Goal: Task Accomplishment & Management: Manage account settings

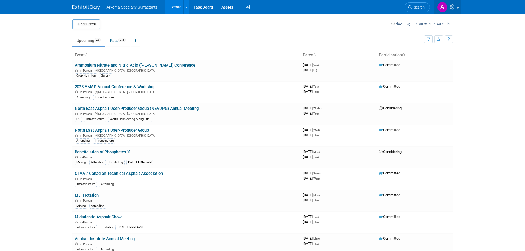
click at [458, 8] on span at bounding box center [458, 7] width 2 height 1
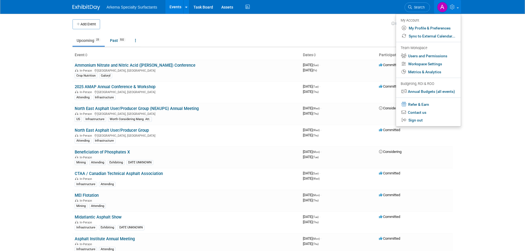
click at [488, 102] on body "Arkema Specialty Surfactants Events Add Event Bulk Upload Events Shareable Even…" at bounding box center [262, 125] width 525 height 251
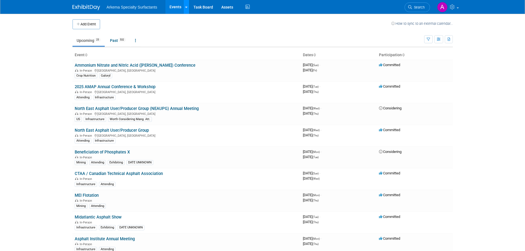
click at [186, 6] on icon at bounding box center [186, 8] width 2 height 4
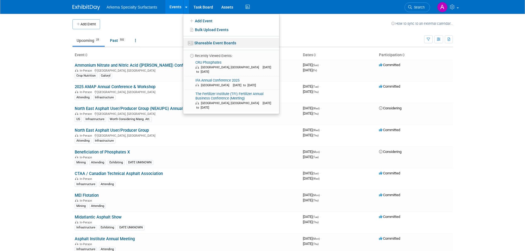
click at [213, 43] on link "Shareable Event Boards" at bounding box center [231, 43] width 96 height 10
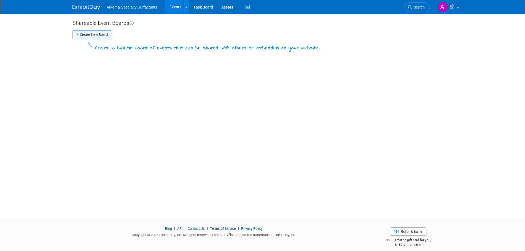
click at [96, 35] on button "Create New Board" at bounding box center [92, 34] width 39 height 9
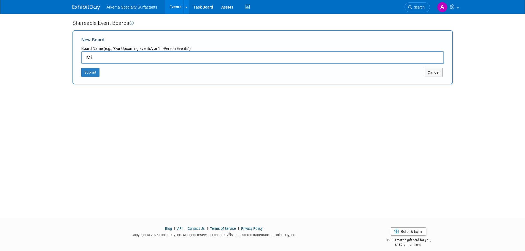
type input "M"
type input "2026 Mining Events - Draft"
click at [93, 73] on button "Submit" at bounding box center [90, 72] width 18 height 9
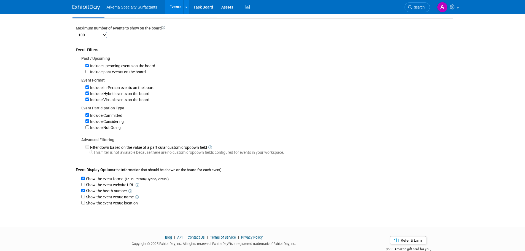
scroll to position [55, 0]
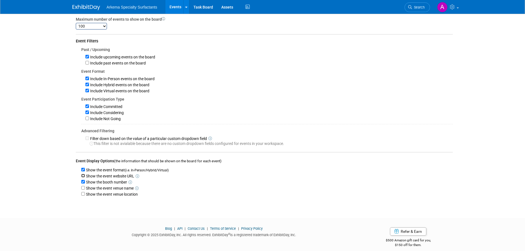
click at [84, 178] on input "Show the event website URL" at bounding box center [83, 176] width 4 height 4
checkbox input "true"
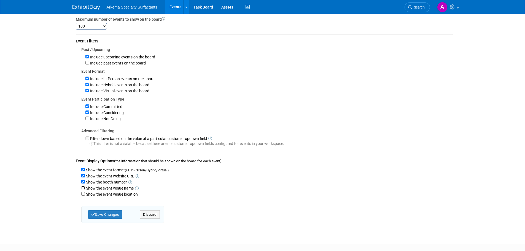
click at [84, 190] on input "Show the event venue name" at bounding box center [83, 188] width 4 height 4
checkbox input "true"
click at [84, 196] on input "Show the event venue location" at bounding box center [83, 194] width 4 height 4
checkbox input "true"
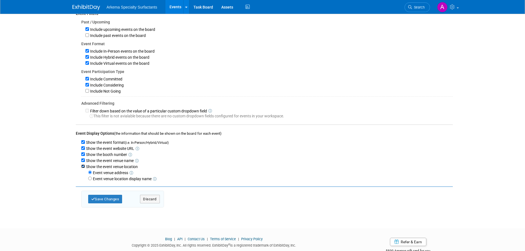
scroll to position [103, 0]
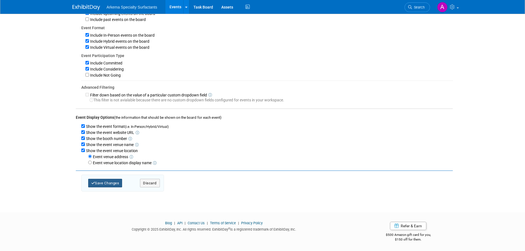
click at [108, 184] on button "Save Changes" at bounding box center [105, 183] width 34 height 9
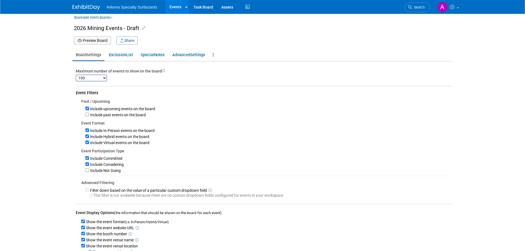
scroll to position [0, 0]
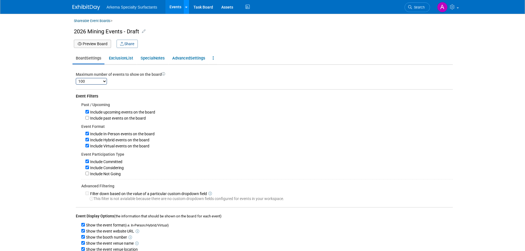
click at [183, 3] on link at bounding box center [186, 7] width 6 height 14
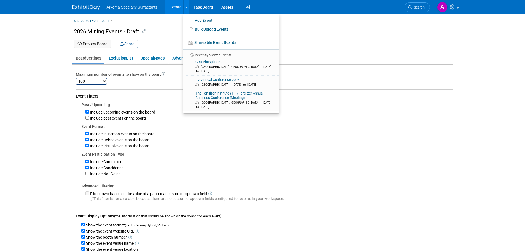
click at [139, 7] on span "Arkema Specialty Surfactants" at bounding box center [132, 7] width 51 height 4
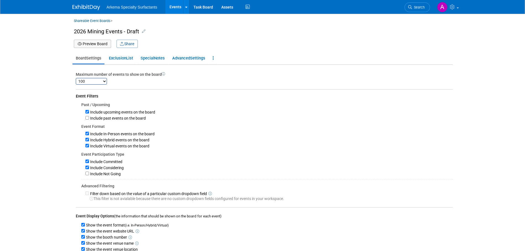
click at [69, 9] on div "Arkema Specialty Surfactants Events Add Event Bulk Upload Events Shareable Even…" at bounding box center [262, 7] width 389 height 14
click at [96, 9] on img at bounding box center [87, 8] width 28 height 6
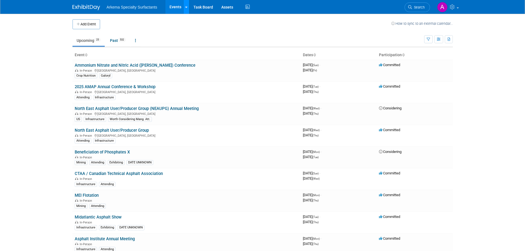
click at [183, 6] on link at bounding box center [186, 7] width 6 height 14
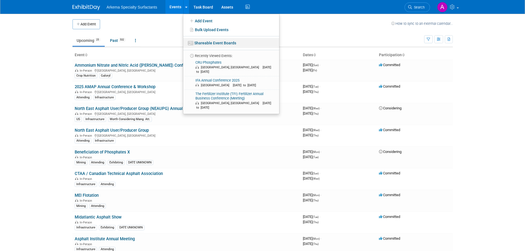
click at [202, 41] on link "Shareable Event Boards" at bounding box center [231, 43] width 96 height 10
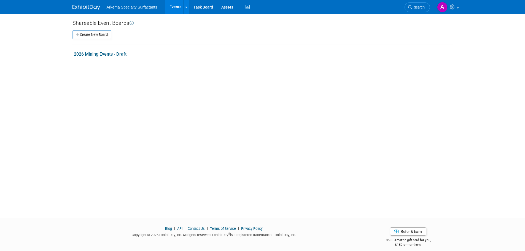
click at [109, 55] on link "2026 Mining Events - Draft" at bounding box center [100, 54] width 53 height 5
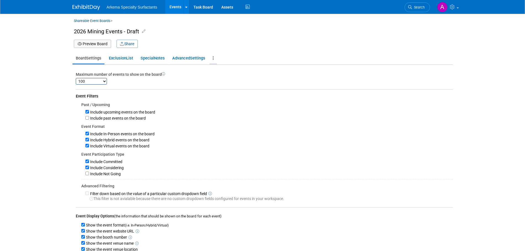
click at [214, 57] on icon at bounding box center [213, 58] width 1 height 4
click at [214, 58] on icon at bounding box center [213, 58] width 1 height 4
click at [203, 58] on span "Settings" at bounding box center [197, 58] width 15 height 5
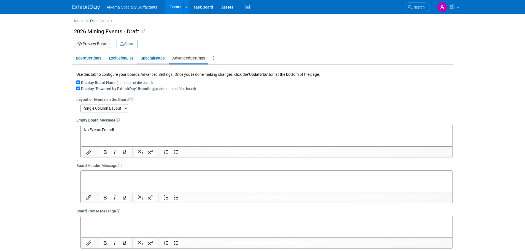
click at [158, 60] on link "Special Notes" at bounding box center [152, 58] width 31 height 10
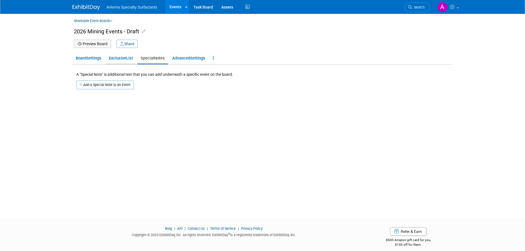
click at [126, 57] on link "Exclusion List" at bounding box center [121, 58] width 31 height 10
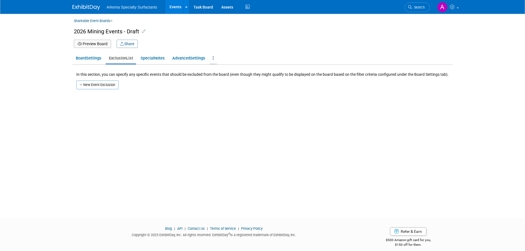
click at [216, 57] on link at bounding box center [213, 58] width 7 height 10
click at [217, 68] on icon at bounding box center [215, 69] width 4 height 4
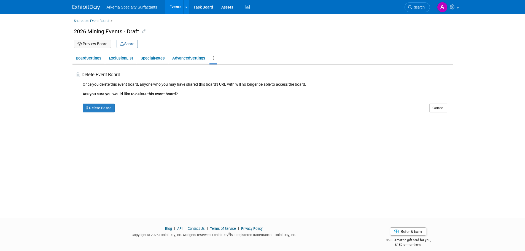
click at [102, 43] on button "Preview Board" at bounding box center [92, 44] width 37 height 8
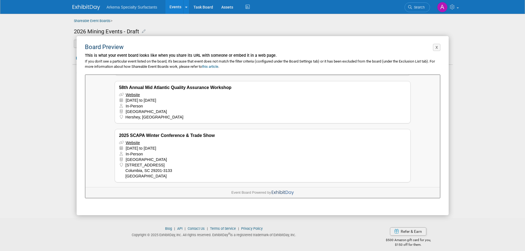
scroll to position [469, 0]
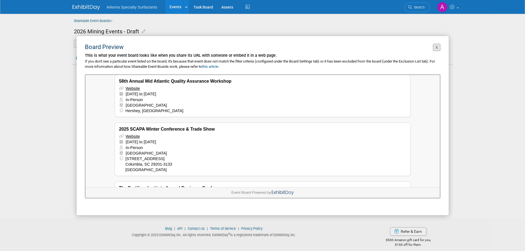
click at [436, 46] on button "X" at bounding box center [436, 47] width 7 height 7
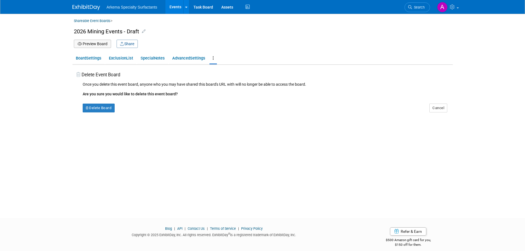
scroll to position [0, 0]
click at [217, 58] on link at bounding box center [213, 58] width 7 height 10
click at [234, 73] on link "Delete Board" at bounding box center [232, 69] width 44 height 8
click at [104, 106] on button "Delete Board" at bounding box center [99, 108] width 32 height 9
drag, startPoint x: 132, startPoint y: 111, endPoint x: 134, endPoint y: 114, distance: 3.2
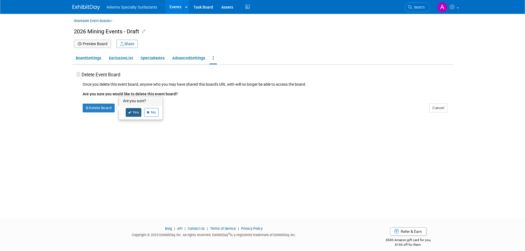
click at [133, 112] on link "Yes" at bounding box center [134, 112] width 16 height 9
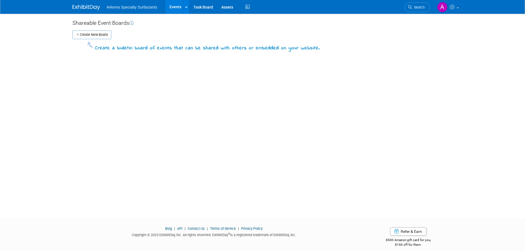
click at [127, 6] on span "Arkema Specialty Surfactants" at bounding box center [132, 7] width 51 height 4
click at [178, 5] on link "Events" at bounding box center [175, 7] width 20 height 14
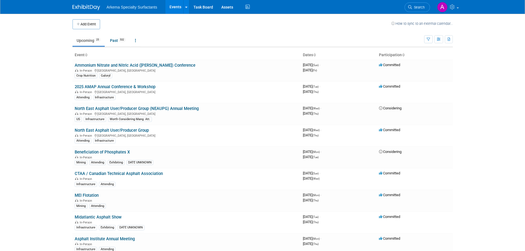
click at [82, 56] on th "Event" at bounding box center [187, 54] width 228 height 9
click at [138, 39] on link at bounding box center [135, 40] width 9 height 10
click at [159, 64] on link "Grouped Annually Events grouped by year" at bounding box center [153, 65] width 44 height 12
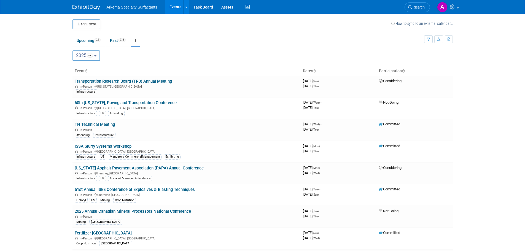
click at [98, 55] on button "2025 62" at bounding box center [87, 55] width 28 height 10
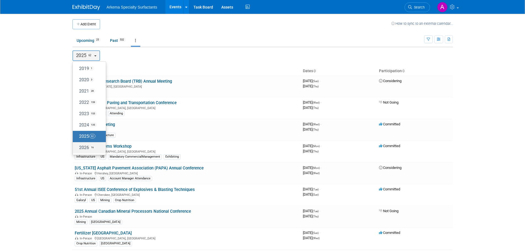
click at [93, 147] on span "16" at bounding box center [92, 147] width 6 height 4
click at [77, 147] on input "2026 16" at bounding box center [76, 148] width 4 height 4
select select "2026"
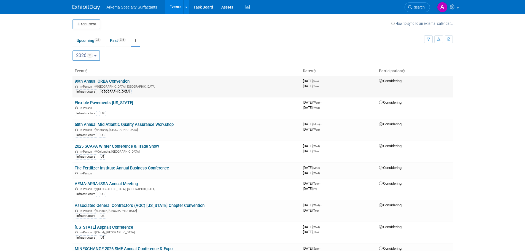
click at [438, 85] on td "Considering" at bounding box center [415, 87] width 76 height 22
click at [250, 87] on div "In-Person Toronto, Canada" at bounding box center [187, 86] width 224 height 4
click at [113, 81] on link "99th Annual ORBA Convention" at bounding box center [102, 81] width 55 height 5
click at [136, 41] on icon at bounding box center [135, 41] width 1 height 4
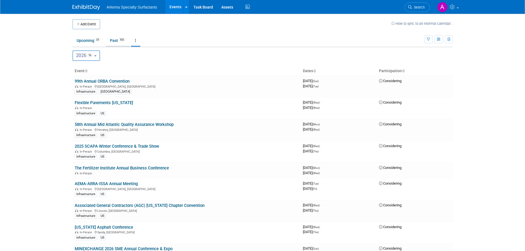
click at [115, 41] on link "Past 532" at bounding box center [118, 40] width 24 height 10
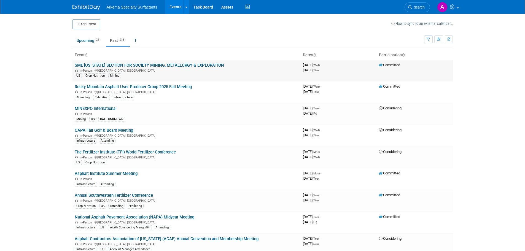
click at [161, 65] on link "SME [US_STATE] SECTION FOR SOCIETY MINING, METALLURGY & EXPLORATION" at bounding box center [149, 65] width 149 height 5
click at [87, 54] on icon at bounding box center [86, 55] width 3 height 4
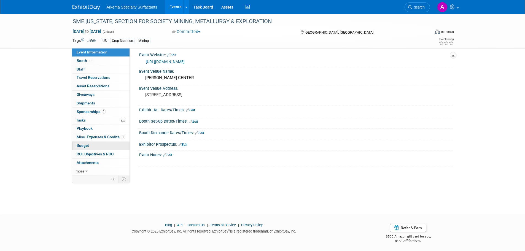
scroll to position [6, 0]
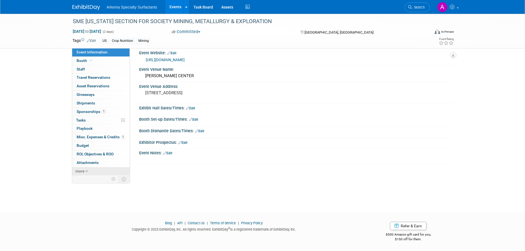
click at [89, 171] on link "more" at bounding box center [100, 171] width 57 height 8
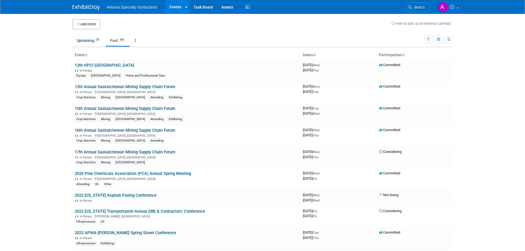
click at [86, 54] on icon at bounding box center [86, 55] width 3 height 4
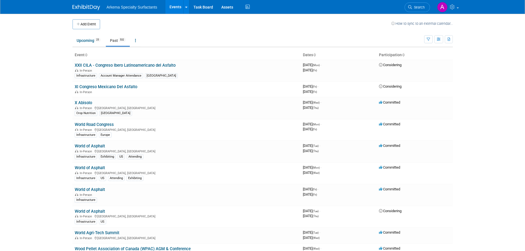
click at [86, 56] on icon at bounding box center [86, 55] width 3 height 4
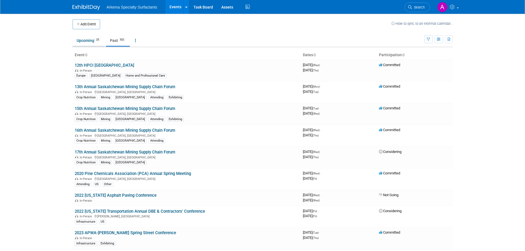
click at [90, 39] on link "Upcoming 25" at bounding box center [89, 40] width 32 height 10
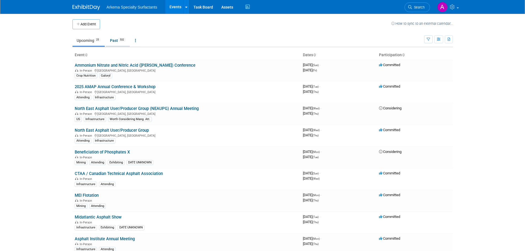
click at [118, 40] on link "Past 532" at bounding box center [118, 40] width 24 height 10
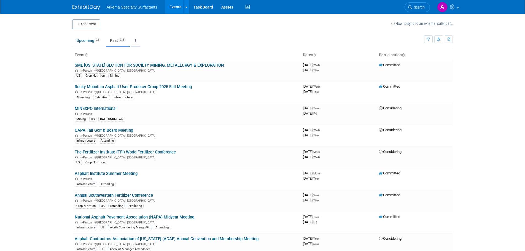
click at [136, 40] on icon at bounding box center [135, 41] width 1 height 4
click at [152, 65] on link "Grouped Annually Events grouped by year" at bounding box center [153, 65] width 44 height 12
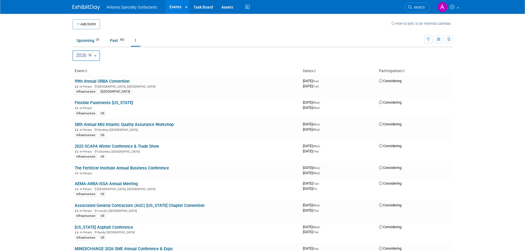
click at [99, 55] on button "2026 16" at bounding box center [87, 55] width 28 height 10
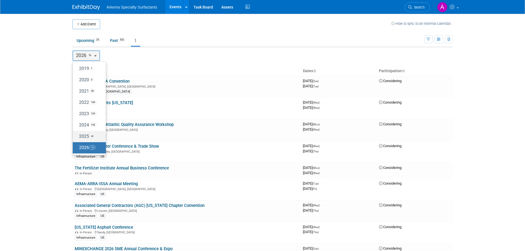
click at [87, 136] on label "2025 62" at bounding box center [88, 136] width 25 height 9
click at [77, 136] on input "2025 62" at bounding box center [76, 137] width 4 height 4
select select "2025"
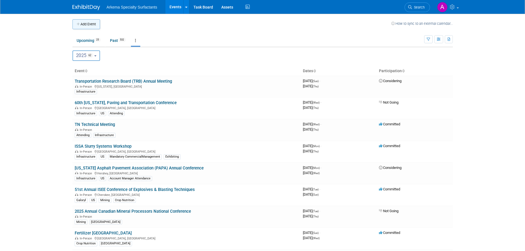
click at [92, 21] on button "Add Event" at bounding box center [87, 24] width 28 height 10
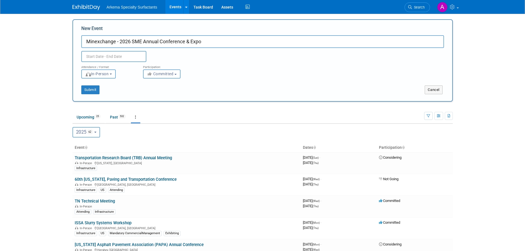
type input "Minexchange - 2026 SME Annual Conference & Expo"
click at [124, 56] on input "text" at bounding box center [113, 56] width 65 height 11
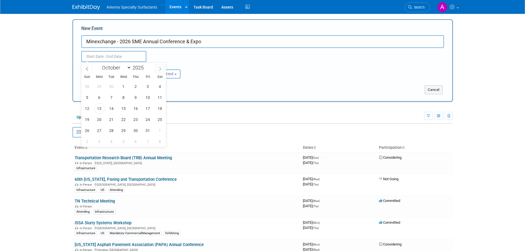
click at [159, 70] on icon at bounding box center [160, 69] width 4 height 4
select select "11"
click at [159, 70] on icon at bounding box center [160, 69] width 4 height 4
type input "2026"
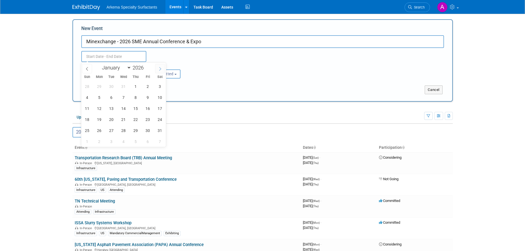
click at [159, 70] on icon at bounding box center [160, 69] width 4 height 4
select select "1"
click at [86, 119] on span "22" at bounding box center [87, 119] width 11 height 11
type input "[DATE] to [DATE]"
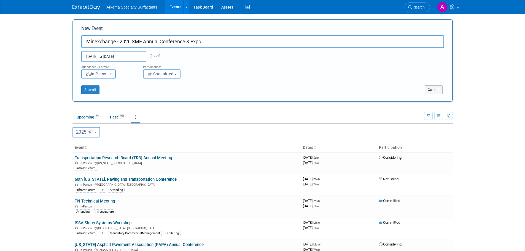
click at [218, 69] on div "Attendance / Format: <img src="[URL][DOMAIN_NAME]" style="width: 19px; margin-t…" at bounding box center [262, 70] width 371 height 17
click at [179, 75] on button "Committed" at bounding box center [161, 73] width 37 height 9
click at [179, 95] on label "Considering" at bounding box center [164, 94] width 36 height 7
click at [148, 95] on input "Considering" at bounding box center [147, 95] width 4 height 4
select select "2"
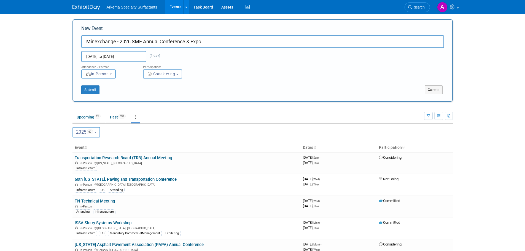
click at [123, 58] on input "Feb 22, 2026 to Feb 22, 2026" at bounding box center [113, 56] width 65 height 11
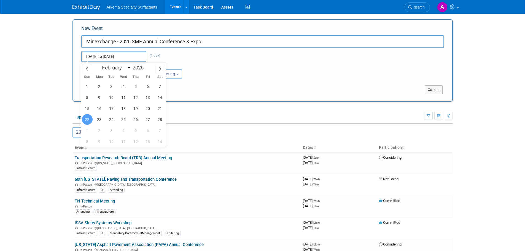
click at [133, 58] on input "Feb 22, 2026 to Feb 22, 2026" at bounding box center [113, 56] width 65 height 11
click at [128, 55] on input "Feb 22, 2026 to Feb 22, 2026" at bounding box center [113, 56] width 65 height 11
click at [127, 119] on span "25" at bounding box center [123, 119] width 11 height 11
type input "[DATE] to [DATE]"
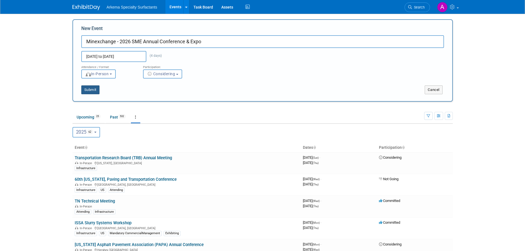
click at [94, 89] on button "Submit" at bounding box center [90, 89] width 18 height 9
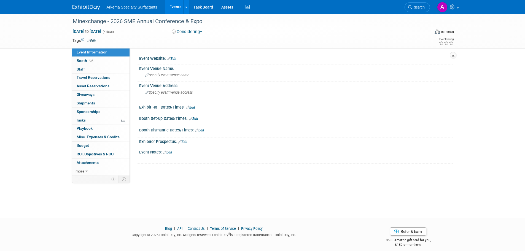
click at [173, 58] on link "Edit" at bounding box center [171, 59] width 9 height 4
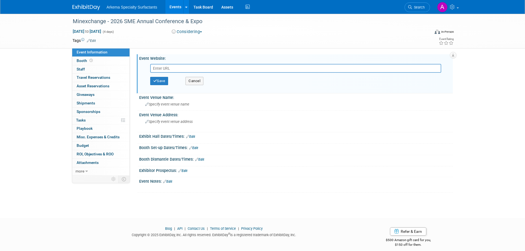
click at [259, 69] on input "text" at bounding box center [295, 68] width 291 height 9
paste input "https://smeannualconference.org/"
type input "https://smeannualconference.org/"
click at [158, 81] on button "Save" at bounding box center [159, 81] width 18 height 8
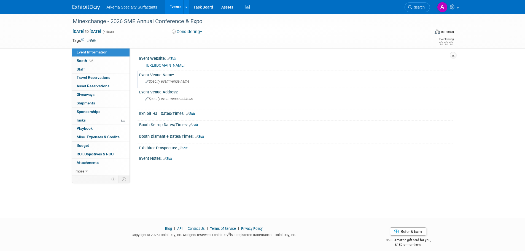
click at [146, 82] on icon at bounding box center [147, 82] width 4 height 4
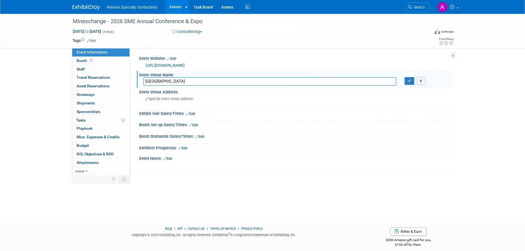
type input "Salt Palace Convention Center"
click at [282, 193] on div "Minexchange - 2026 SME Annual Conference & Expo Feb 22, 2026 to Feb 25, 2026 (4…" at bounding box center [262, 111] width 525 height 194
click at [452, 108] on div "Event Venue Address: Specify event venue address" at bounding box center [295, 98] width 316 height 21
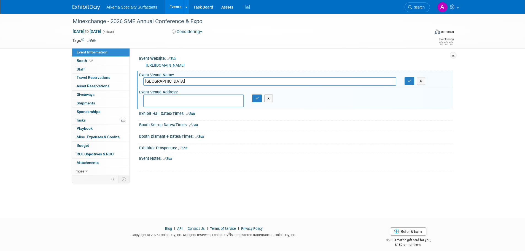
click at [487, 140] on div "Minexchange - 2026 SME Annual Conference & Expo Feb 22, 2026 to Feb 25, 2026 (4…" at bounding box center [262, 111] width 525 height 194
drag, startPoint x: 410, startPoint y: 79, endPoint x: 406, endPoint y: 87, distance: 8.9
click at [410, 80] on icon "button" at bounding box center [410, 81] width 4 height 4
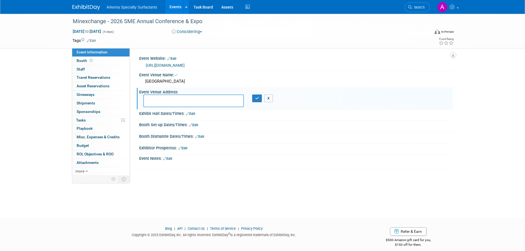
click at [269, 95] on button "X" at bounding box center [268, 99] width 9 height 8
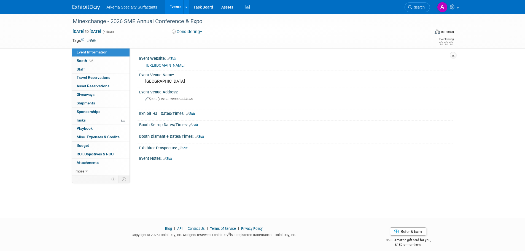
click at [172, 6] on link "Events" at bounding box center [175, 7] width 20 height 14
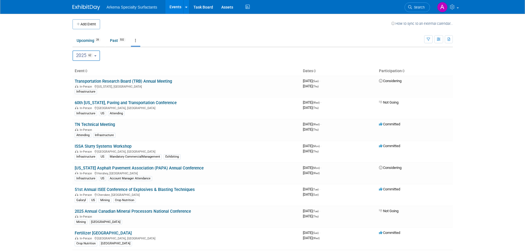
click at [412, 7] on span "Search" at bounding box center [418, 7] width 13 height 4
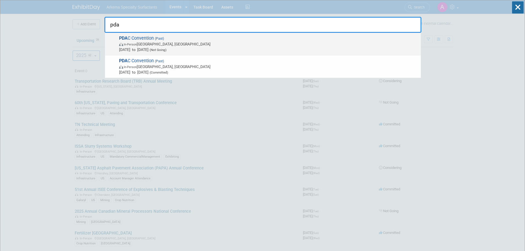
type input "pda"
click at [162, 42] on span "In-Person [GEOGRAPHIC_DATA], [GEOGRAPHIC_DATA]" at bounding box center [268, 44] width 299 height 6
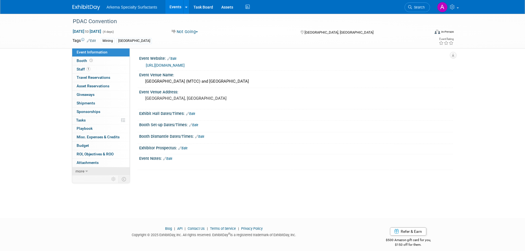
click at [87, 173] on icon at bounding box center [86, 172] width 2 height 4
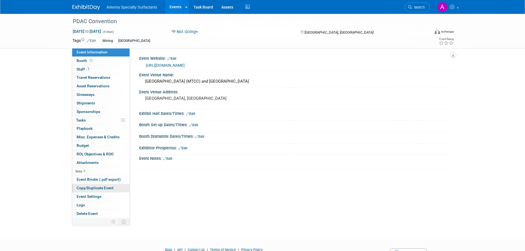
click at [106, 187] on span "Copy/Duplicate Event" at bounding box center [95, 188] width 37 height 4
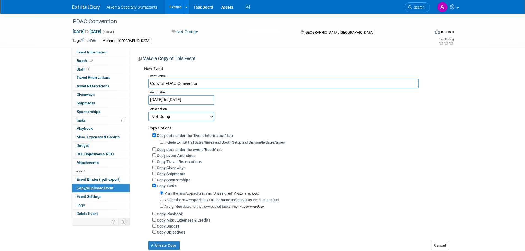
drag, startPoint x: 164, startPoint y: 83, endPoint x: 146, endPoint y: 84, distance: 18.2
click at [146, 84] on div "Event Name Copy of PDAC Convention Event Dates Mar 2, 2025 to Mar 5, 2025 Dupli…" at bounding box center [296, 161] width 305 height 178
type input "PDAC Convention"
click at [213, 116] on select "Committed Considering Not Going" at bounding box center [181, 116] width 66 height 9
select select "2"
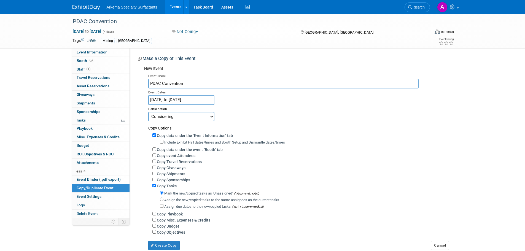
click at [148, 112] on select "Committed Considering Not Going" at bounding box center [181, 116] width 66 height 9
click at [201, 100] on input "Mar 2, 2025 to Mar 5, 2025" at bounding box center [181, 100] width 66 height 10
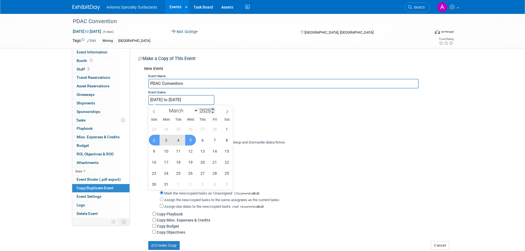
click at [214, 109] on span at bounding box center [213, 109] width 4 height 3
type input "2026"
click at [155, 127] on span "1" at bounding box center [154, 129] width 11 height 11
click at [190, 129] on span "4" at bounding box center [190, 129] width 11 height 11
type input "[DATE] to [DATE]"
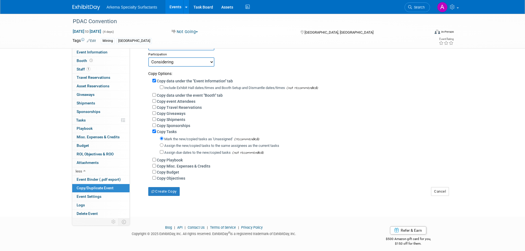
scroll to position [55, 0]
click at [172, 194] on button "Create Copy" at bounding box center [163, 191] width 31 height 9
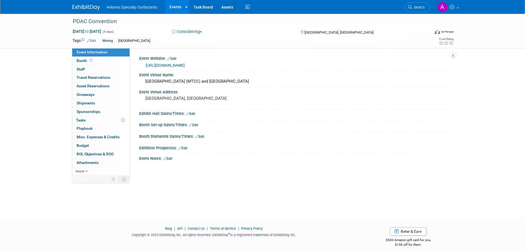
click at [170, 158] on link "Edit" at bounding box center [167, 159] width 9 height 4
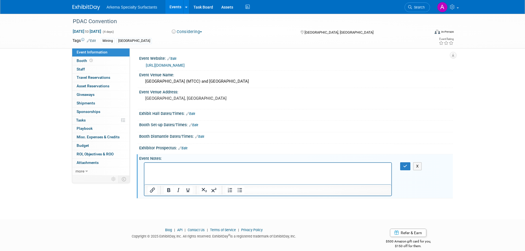
click at [226, 165] on p "Rich Text Area. Press ALT-0 for help." at bounding box center [267, 168] width 241 height 6
click at [284, 168] on p "The World’s Premier Mineral Exploration & Mining Convention" at bounding box center [267, 168] width 241 height 6
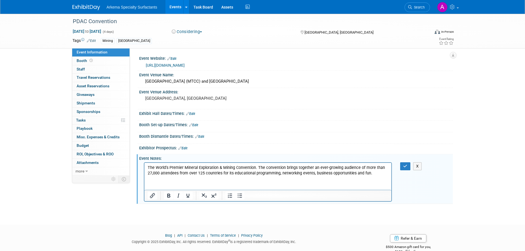
click at [464, 216] on body "Arkema Specialty Surfactants Events Add Event Bulk Upload Events Shareable Even…" at bounding box center [262, 125] width 525 height 251
click at [404, 167] on icon "button" at bounding box center [405, 166] width 4 height 4
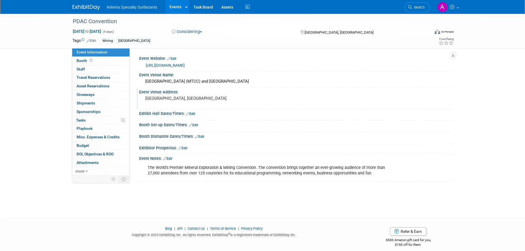
click at [174, 96] on pre "[GEOGRAPHIC_DATA], [GEOGRAPHIC_DATA]" at bounding box center [204, 98] width 119 height 5
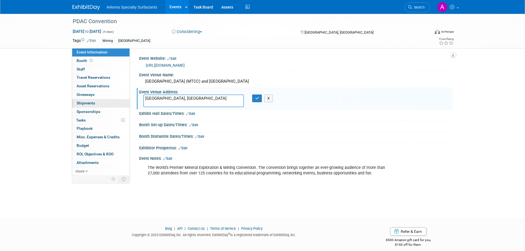
drag, startPoint x: 185, startPoint y: 98, endPoint x: 127, endPoint y: 100, distance: 58.5
click at [127, 100] on div "Event Information Event Info Booth Booth 0 Staff 0 Staff 0 Travel Reservations …" at bounding box center [262, 97] width 389 height 167
type textarea "[GEOGRAPHIC_DATA] [PERSON_NAME][STREET_ADDRESS]"
click at [258, 102] on button "button" at bounding box center [257, 99] width 10 height 8
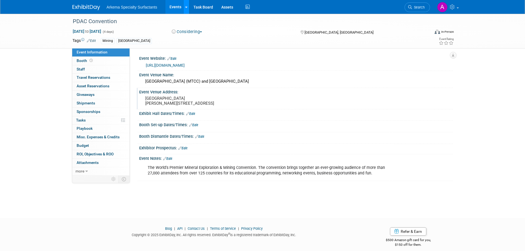
click at [185, 7] on icon at bounding box center [186, 8] width 2 height 4
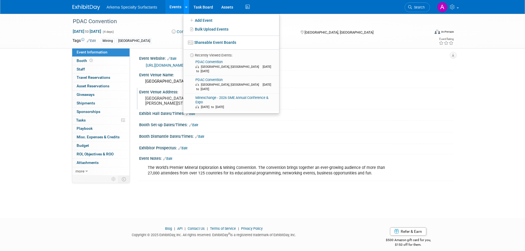
click at [185, 7] on icon at bounding box center [186, 8] width 2 height 4
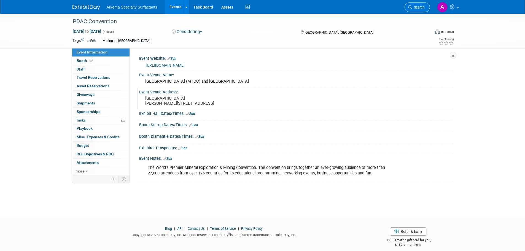
click at [420, 5] on link "Search" at bounding box center [417, 7] width 25 height 10
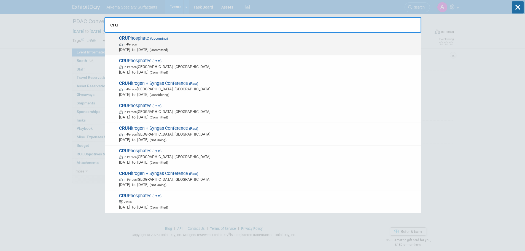
type input "cru"
click at [162, 45] on span "In-Person" at bounding box center [268, 44] width 299 height 6
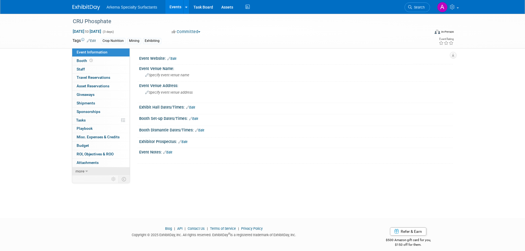
click at [85, 171] on icon at bounding box center [86, 172] width 2 height 4
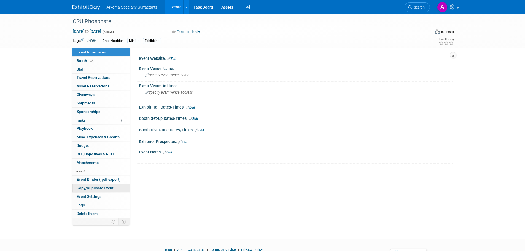
click at [107, 187] on span "Copy/Duplicate Event" at bounding box center [95, 188] width 37 height 4
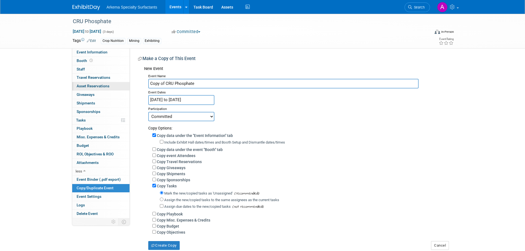
drag, startPoint x: 165, startPoint y: 82, endPoint x: 127, endPoint y: 84, distance: 38.9
click at [127, 84] on div "Event Information Event Info Booth Booth 0 Staff 0 Staff 0 Travel Reservations …" at bounding box center [262, 132] width 389 height 236
drag, startPoint x: 181, startPoint y: 78, endPoint x: 191, endPoint y: 81, distance: 11.0
click at [181, 79] on div "Event Name CRU Phosphate Event Dates Apr 13, 2026 to Apr 15, 2026 Duplicate Eve…" at bounding box center [296, 161] width 305 height 178
click at [193, 81] on input "CRU Phosphate" at bounding box center [283, 84] width 270 height 10
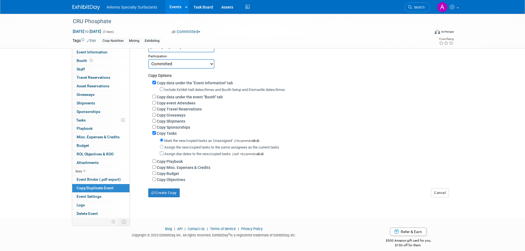
scroll to position [62, 0]
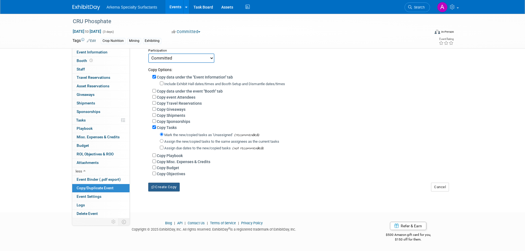
type input "CRU Phosphate + Potash Expoconference"
click at [171, 187] on button "Create Copy" at bounding box center [163, 187] width 31 height 9
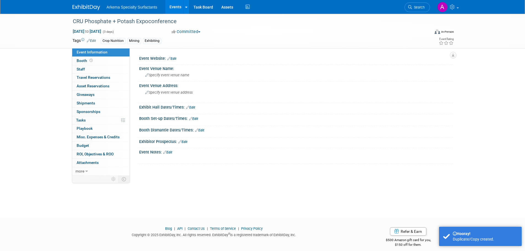
click at [419, 4] on link "Search" at bounding box center [417, 7] width 25 height 10
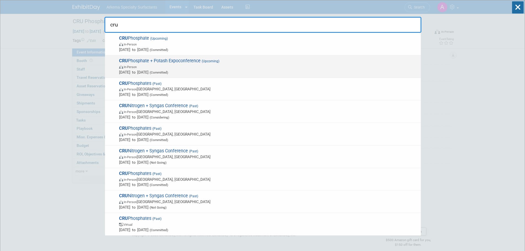
type input "cru"
click at [211, 63] on span "CRU Phosphate + Potash Expoconference (Upcoming) In-Person Apr 13, 2026 to Apr …" at bounding box center [267, 66] width 301 height 17
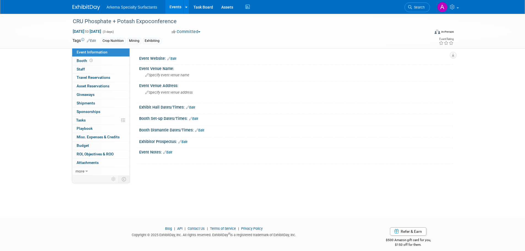
click at [92, 40] on link "Edit" at bounding box center [91, 41] width 9 height 4
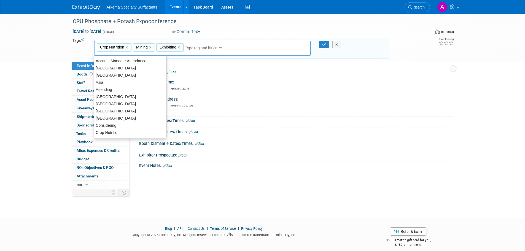
click at [416, 55] on div "Tags Edit Crop Nutrition Mining Exhibiting Crop Nutrition,Mining,Exhibiting Cro…" at bounding box center [263, 48] width 390 height 23
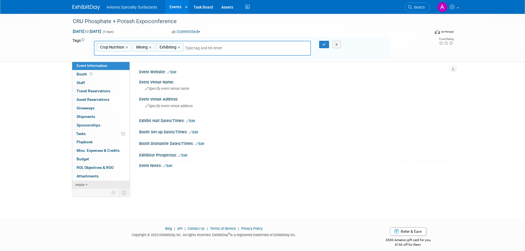
click at [89, 184] on link "more" at bounding box center [100, 185] width 57 height 8
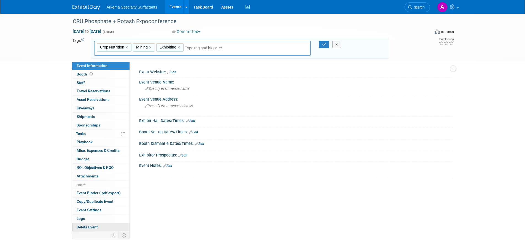
click at [101, 227] on link "Delete Event" at bounding box center [100, 227] width 57 height 8
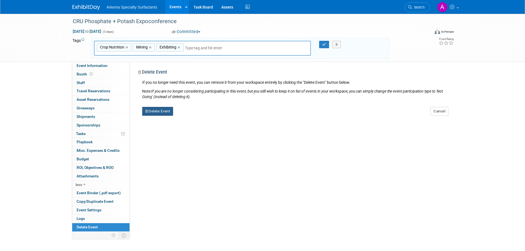
click at [155, 108] on button "Delete Event" at bounding box center [157, 111] width 31 height 9
click at [191, 117] on link "Yes" at bounding box center [192, 115] width 16 height 9
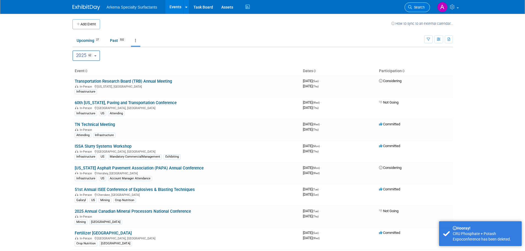
click at [420, 7] on span "Search" at bounding box center [418, 7] width 13 height 4
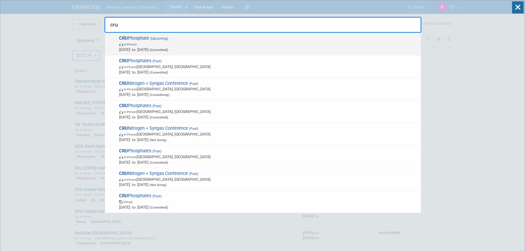
type input "cru"
click at [158, 46] on span "In-Person" at bounding box center [268, 44] width 299 height 6
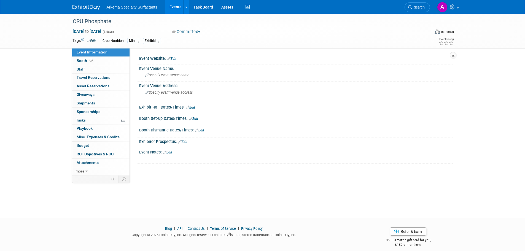
click at [174, 59] on link "Edit" at bounding box center [171, 59] width 9 height 4
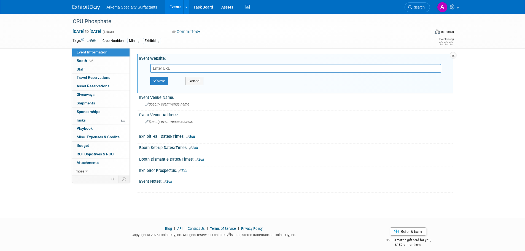
click at [175, 68] on input "text" at bounding box center [295, 68] width 291 height 9
type input "[URL][DOMAIN_NAME]"
click at [161, 81] on button "Save" at bounding box center [159, 81] width 18 height 8
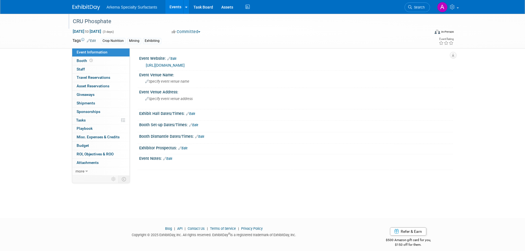
click at [107, 20] on div "CRU Phosphate" at bounding box center [246, 22] width 351 height 10
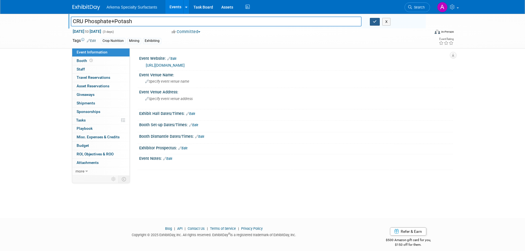
type input "CRU Phosphate+Potash"
click at [376, 22] on icon "button" at bounding box center [375, 22] width 4 height 4
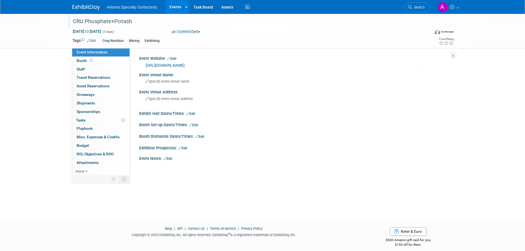
click at [136, 21] on div "CRU Phosphate+Potash" at bounding box center [246, 22] width 351 height 10
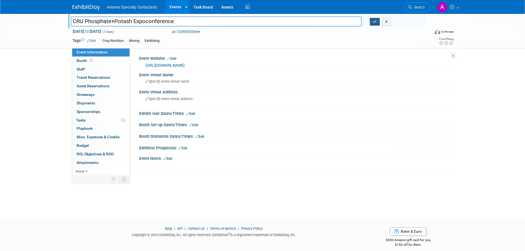
type input "CRU Phosphate+Potash Expoconference"
click at [372, 21] on button "button" at bounding box center [375, 22] width 10 height 8
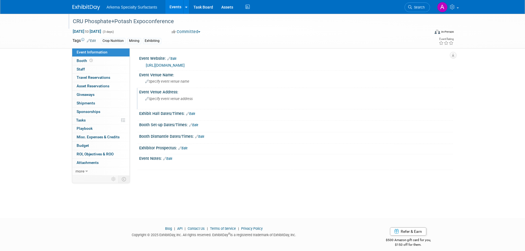
click at [177, 96] on div "Specify event venue address" at bounding box center [204, 101] width 122 height 13
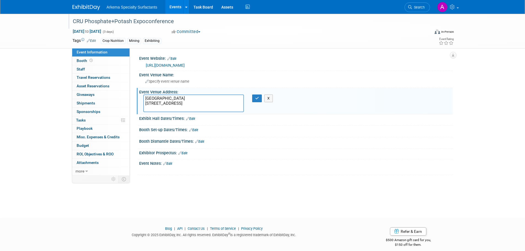
drag, startPoint x: 207, startPoint y: 97, endPoint x: 143, endPoint y: 100, distance: 64.0
click at [143, 100] on textarea "[GEOGRAPHIC_DATA] [STREET_ADDRESS]" at bounding box center [193, 104] width 101 height 18
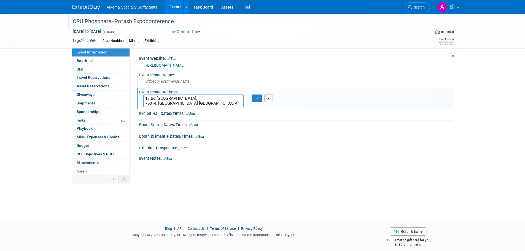
type textarea "17 Bd [GEOGRAPHIC_DATA], 75014, [GEOGRAPHIC_DATA] [GEOGRAPHIC_DATA]"
click at [178, 80] on span "Specify event venue name" at bounding box center [167, 81] width 44 height 4
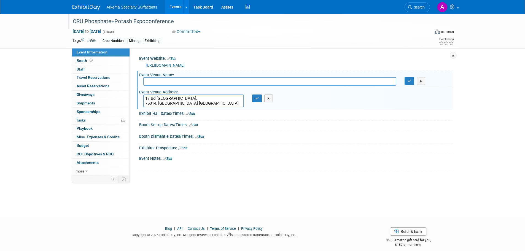
click at [175, 80] on input "text" at bounding box center [269, 81] width 253 height 9
type input "[GEOGRAPHIC_DATA]"
click at [317, 161] on div "X" at bounding box center [295, 162] width 307 height 3
click at [408, 80] on icon "button" at bounding box center [410, 81] width 4 height 4
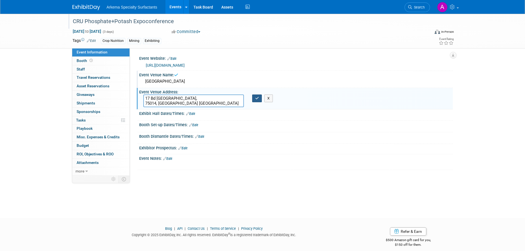
click at [260, 99] on button "button" at bounding box center [257, 99] width 10 height 8
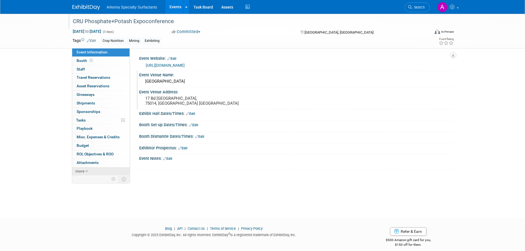
click at [91, 171] on link "more" at bounding box center [100, 171] width 57 height 8
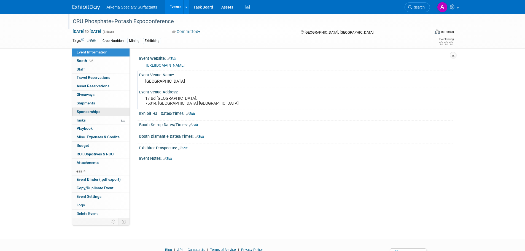
click at [94, 112] on span "Sponsorships 0" at bounding box center [89, 111] width 24 height 4
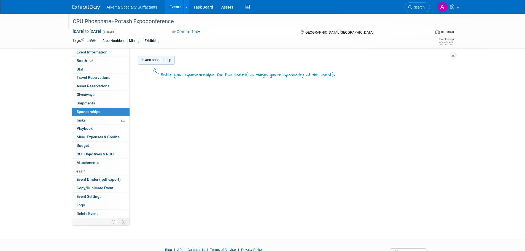
click at [164, 58] on link "Add Sponsorship" at bounding box center [156, 60] width 36 height 9
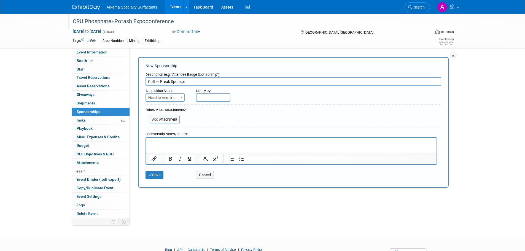
type input "Coffee Break Sponsor"
click at [182, 96] on span at bounding box center [182, 97] width 6 height 7
select select "2"
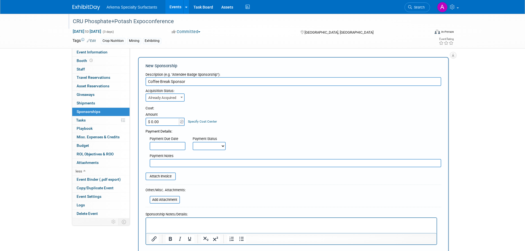
click at [206, 222] on p "Rich Text Area. Press ALT-0 for help." at bounding box center [291, 223] width 284 height 6
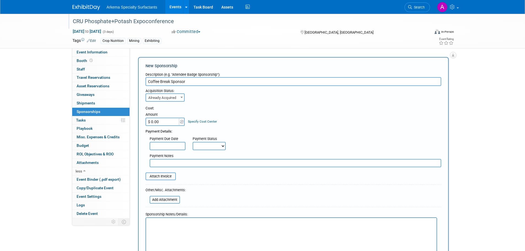
scroll to position [51, 0]
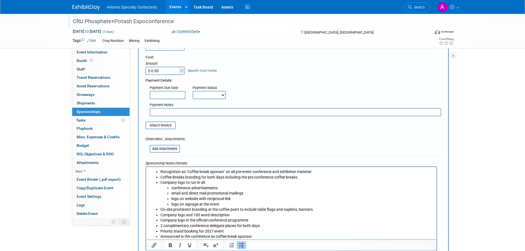
click at [162, 69] on input "$ 0.00" at bounding box center [163, 71] width 34 height 8
type input "$ 13,933.77"
click at [210, 70] on link "Specify Cost Center" at bounding box center [202, 71] width 29 height 4
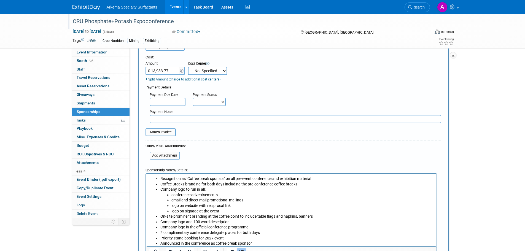
click at [219, 70] on select "-- Not Specified -- Crop Nutrition Infrastructure Mining" at bounding box center [207, 71] width 39 height 8
select select "18966416"
click at [188, 67] on select "-- Not Specified -- Crop Nutrition Infrastructure Mining" at bounding box center [207, 71] width 39 height 8
click at [277, 91] on div "Payment Due Date Payment Status Not Paid Yet Partially Paid Paid in Full Next P…" at bounding box center [293, 98] width 304 height 16
click at [223, 104] on select "Not Paid Yet Partially Paid Paid in Full" at bounding box center [209, 102] width 33 height 8
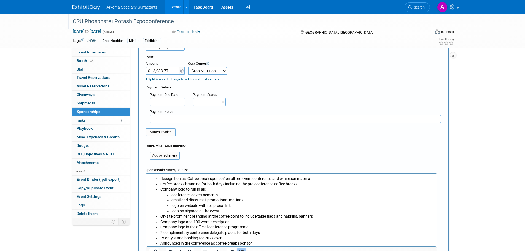
select select "3"
click at [193, 98] on select "Not Paid Yet Partially Paid Paid in Full" at bounding box center [209, 102] width 33 height 8
click at [270, 99] on div "Payment Due Date Payment Status Not Paid Yet Partially Paid Paid in Full Next P…" at bounding box center [293, 98] width 304 height 16
click at [246, 117] on input "text" at bounding box center [296, 119] width 292 height 8
paste input "£10,450"
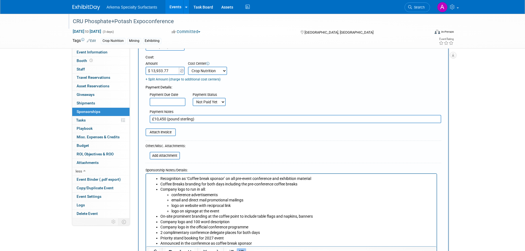
type input "£10,450 (pound sterling)"
click at [273, 150] on form "Description (e.g. "Attendee Badge Sponsorship"): Coffee Break Sponsor Acquisiti…" at bounding box center [294, 147] width 296 height 256
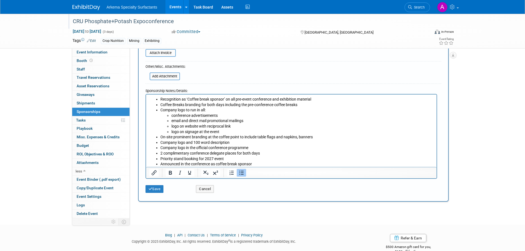
scroll to position [143, 0]
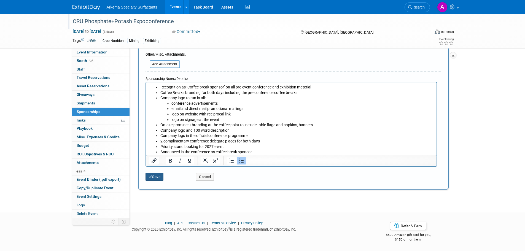
click at [159, 177] on button "Save" at bounding box center [155, 177] width 18 height 8
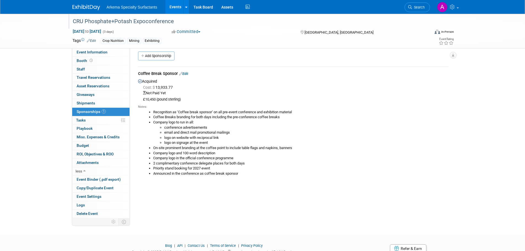
scroll to position [0, 0]
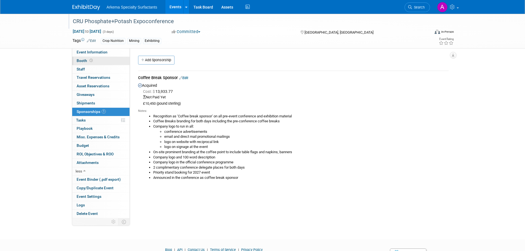
click at [81, 59] on span "Booth" at bounding box center [85, 60] width 17 height 4
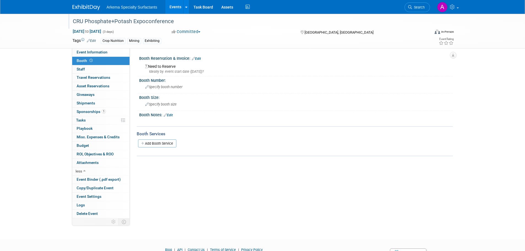
click at [198, 57] on link "Edit" at bounding box center [196, 59] width 9 height 4
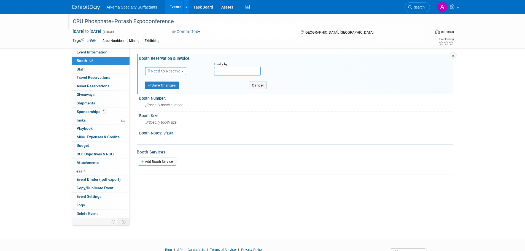
click at [181, 70] on span "Need to Reserve" at bounding box center [164, 71] width 33 height 4
click at [176, 88] on link "Reserved" at bounding box center [174, 88] width 59 height 8
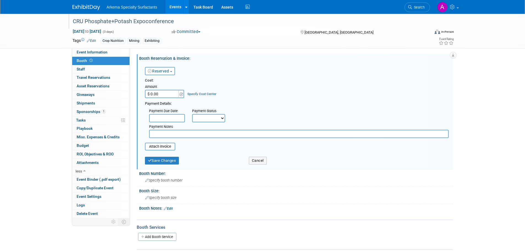
click at [178, 135] on input "text" at bounding box center [299, 134] width 300 height 8
paste input "€7295"
type input "€7295"
click at [169, 94] on input "$ 0.00" at bounding box center [162, 94] width 34 height 8
type input "$ 9,726.97"
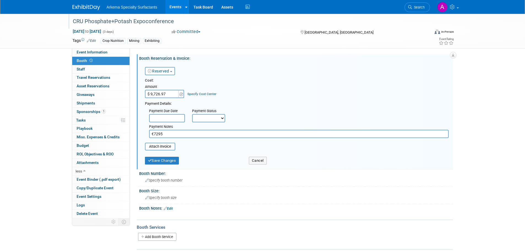
click at [218, 117] on select "Not Paid Yet Partially Paid Paid in Full" at bounding box center [208, 118] width 33 height 8
select select "1"
click at [192, 114] on select "Not Paid Yet Partially Paid Paid in Full" at bounding box center [208, 118] width 33 height 8
click at [173, 163] on button "Save Changes" at bounding box center [162, 161] width 34 height 8
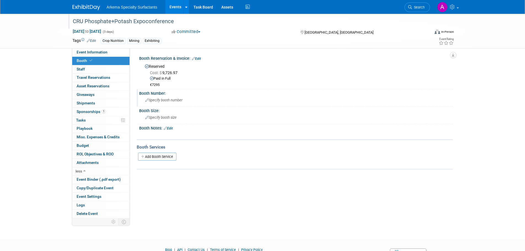
click at [163, 100] on span "Specify booth number" at bounding box center [163, 100] width 37 height 4
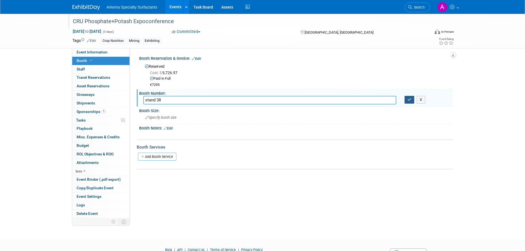
type input "stand 38"
click at [407, 101] on button "button" at bounding box center [410, 100] width 10 height 8
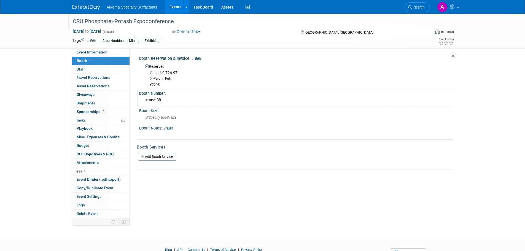
click at [163, 85] on div "€7295" at bounding box center [299, 85] width 299 height 5
drag, startPoint x: 162, startPoint y: 84, endPoint x: 154, endPoint y: 84, distance: 7.4
click at [161, 84] on div "€7295" at bounding box center [299, 85] width 299 height 5
click at [154, 84] on div "€7295" at bounding box center [299, 85] width 299 height 5
click at [157, 84] on div "€7295" at bounding box center [299, 85] width 299 height 5
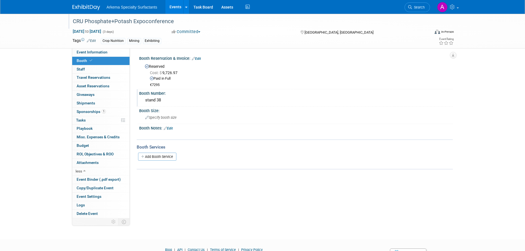
click at [157, 84] on div "€7295" at bounding box center [299, 85] width 299 height 5
click at [162, 84] on div "€7295" at bounding box center [299, 85] width 299 height 5
click at [200, 55] on div "Booth Reservation & Invoice: Edit" at bounding box center [296, 57] width 314 height 7
click at [197, 57] on link "Edit" at bounding box center [196, 59] width 9 height 4
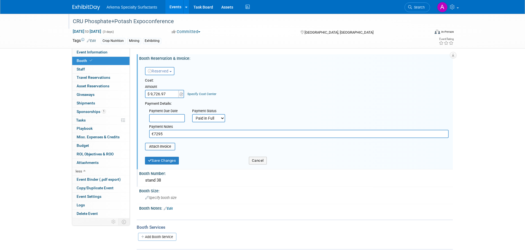
drag, startPoint x: 167, startPoint y: 133, endPoint x: 139, endPoint y: 135, distance: 28.0
click at [139, 135] on div "Booth Reservation & Invoice: Edit Reserved Need to Reserve Reserved No Reservat…" at bounding box center [295, 111] width 316 height 115
type input "$ 8,444.62"
click at [171, 160] on button "Save Changes" at bounding box center [162, 161] width 34 height 8
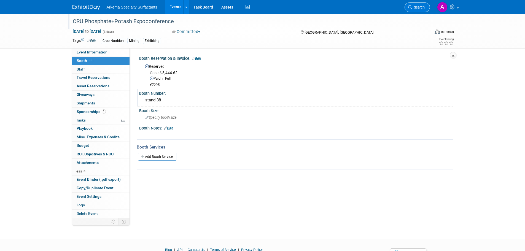
drag, startPoint x: 421, startPoint y: 6, endPoint x: 422, endPoint y: 12, distance: 6.1
click at [421, 7] on span "Search" at bounding box center [418, 7] width 13 height 4
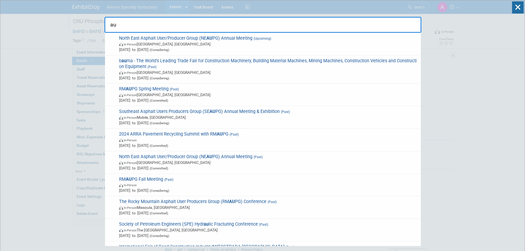
type input "a"
